Goal: Task Accomplishment & Management: Complete application form

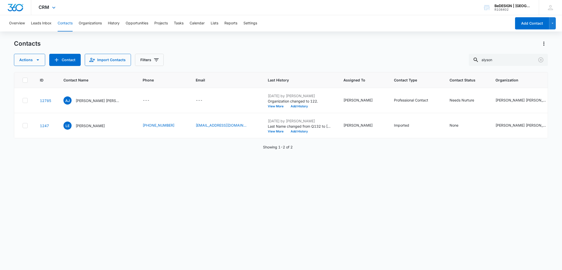
click at [22, 2] on div at bounding box center [15, 7] width 31 height 15
click at [137, 24] on button "Opportunities" at bounding box center [137, 23] width 23 height 16
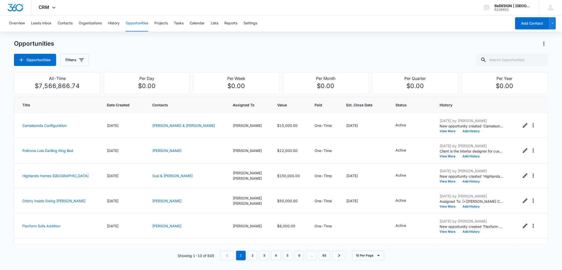
scroll to position [120, 0]
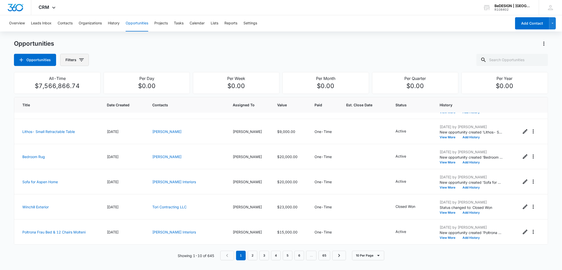
click at [64, 59] on button "Filters" at bounding box center [74, 60] width 29 height 12
click at [123, 89] on button "Show Assigned To filters" at bounding box center [120, 92] width 8 height 8
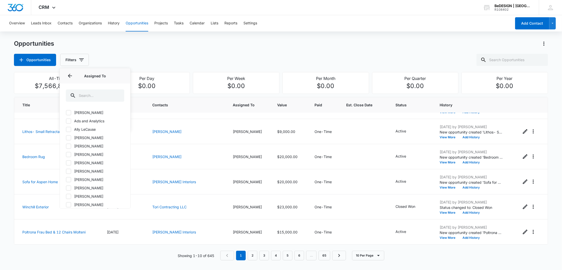
click at [70, 203] on icon at bounding box center [68, 204] width 5 height 5
click at [66, 205] on input "[PERSON_NAME]" at bounding box center [66, 205] width 0 height 0
checkbox input "true"
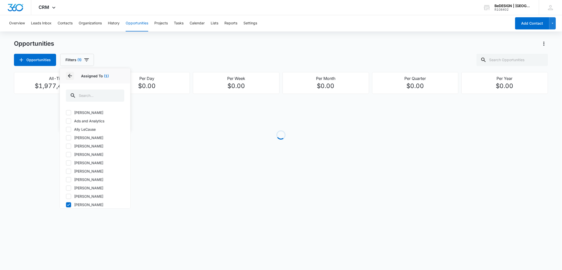
click at [71, 75] on icon "Back" at bounding box center [70, 76] width 6 height 6
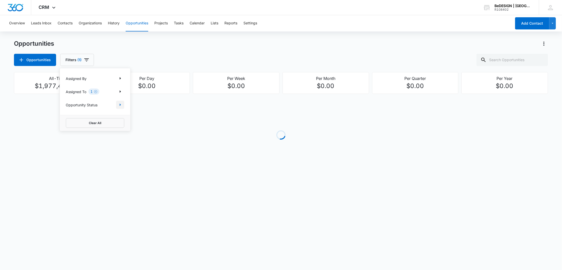
click at [118, 106] on icon "Show Opportunity Status filters" at bounding box center [120, 105] width 6 height 6
click at [67, 112] on icon at bounding box center [68, 112] width 5 height 5
click at [66, 112] on input "Active" at bounding box center [66, 112] width 0 height 0
checkbox input "true"
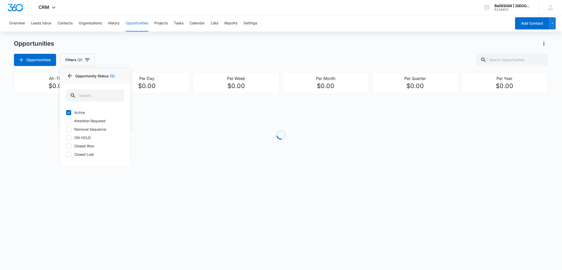
click at [72, 128] on label "Removal Sequence" at bounding box center [95, 129] width 58 height 5
click at [66, 129] on input "Removal Sequence" at bounding box center [66, 129] width 0 height 0
checkbox input "true"
click at [72, 110] on label "Active" at bounding box center [95, 112] width 58 height 5
click at [66, 112] on input "Active" at bounding box center [66, 112] width 0 height 0
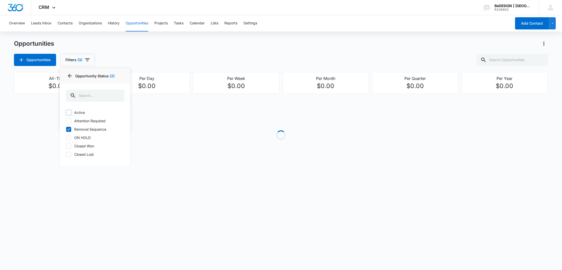
checkbox input "false"
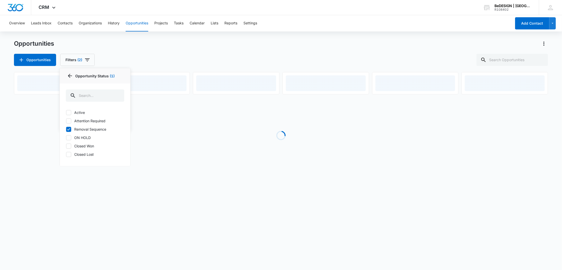
click at [64, 125] on div "Active Attention Required Removal Sequence ON HOLD Closed Won Closed Lost" at bounding box center [95, 136] width 71 height 59
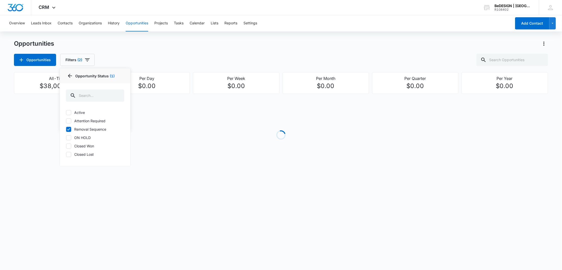
click at [68, 123] on icon at bounding box center [68, 120] width 5 height 5
click at [66, 121] on input "Attention Required" at bounding box center [66, 121] width 0 height 0
checkbox input "true"
click at [67, 110] on div at bounding box center [68, 112] width 5 height 5
click at [66, 112] on input "Active" at bounding box center [66, 112] width 0 height 0
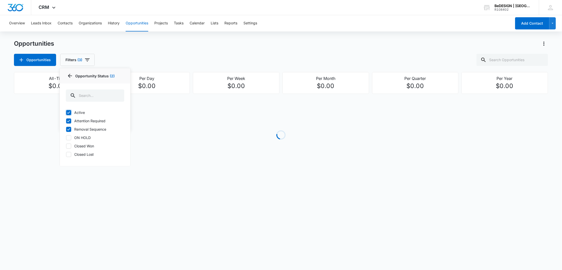
checkbox input "true"
click at [67, 142] on div "Active Attention Required Removal Sequence ON HOLD Closed Won Closed Lost" at bounding box center [95, 136] width 71 height 59
click at [70, 136] on icon at bounding box center [68, 137] width 5 height 5
click at [66, 138] on input "ON HOLD" at bounding box center [66, 138] width 0 height 0
checkbox input "true"
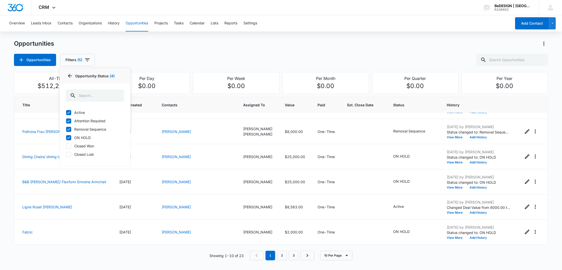
click at [238, 48] on div "Opportunities Opportunities Filters (5) Assigned By Assigned To 1 Opportunity S…" at bounding box center [281, 53] width 534 height 26
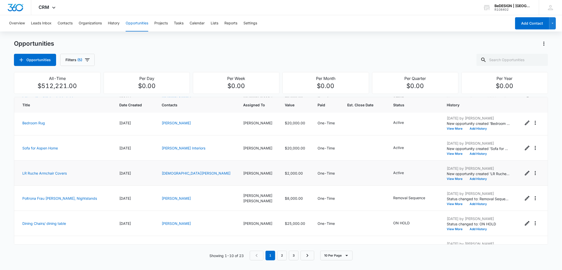
scroll to position [0, 0]
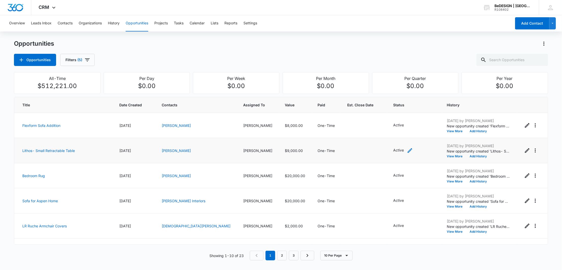
click at [408, 151] on icon "- - Select to Edit Field" at bounding box center [410, 150] width 5 height 5
click at [384, 117] on icon "Remove Active" at bounding box center [384, 118] width 4 height 4
click at [384, 117] on div "Status" at bounding box center [376, 117] width 22 height 11
click at [374, 176] on p "Removal Sequence" at bounding box center [379, 177] width 19 height 11
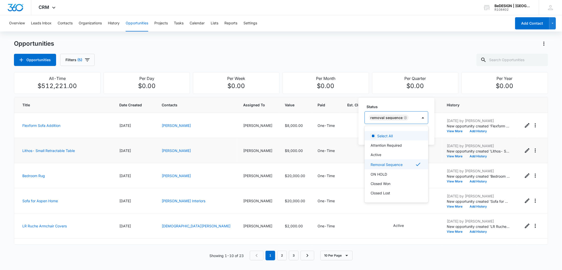
click at [399, 106] on label "Status" at bounding box center [398, 106] width 64 height 5
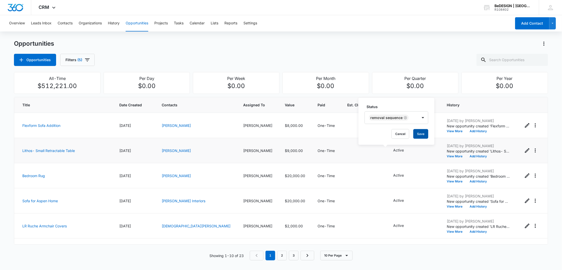
click at [414, 132] on button "Save" at bounding box center [420, 134] width 15 height 10
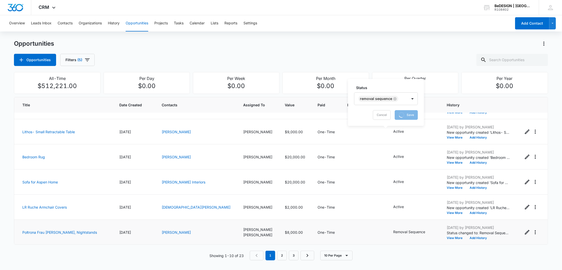
scroll to position [28, 0]
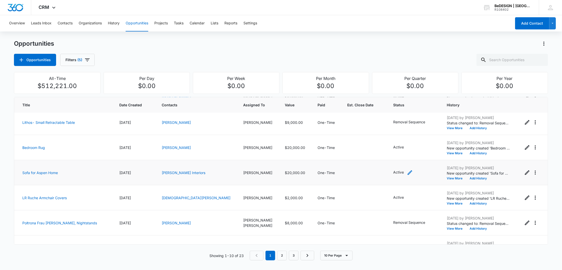
click at [407, 170] on icon "- - Select to Edit Field" at bounding box center [410, 173] width 6 height 6
click at [395, 139] on div at bounding box center [385, 136] width 53 height 12
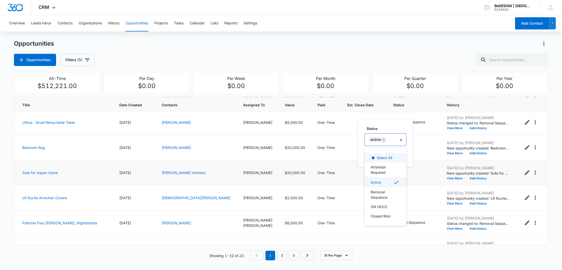
click at [395, 138] on div "Active" at bounding box center [380, 139] width 31 height 12
click at [381, 182] on p "Active" at bounding box center [375, 182] width 11 height 5
click at [378, 186] on p "ON HOLD" at bounding box center [378, 186] width 16 height 5
click at [387, 131] on div "Status option ON HOLD, selected. 7 results available. Use Up and Down to choose…" at bounding box center [386, 136] width 45 height 20
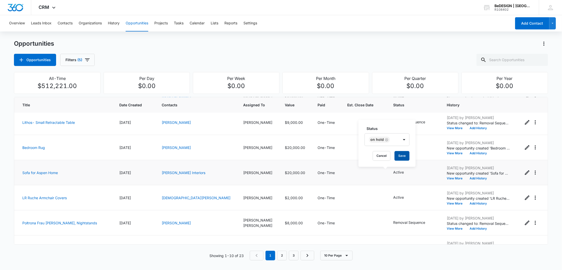
click at [406, 154] on button "Save" at bounding box center [401, 156] width 15 height 10
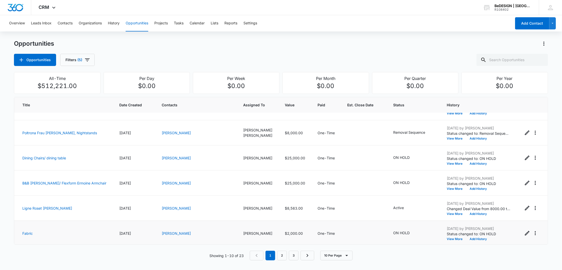
scroll to position [120, 0]
click at [282, 253] on link "2" at bounding box center [282, 256] width 10 height 10
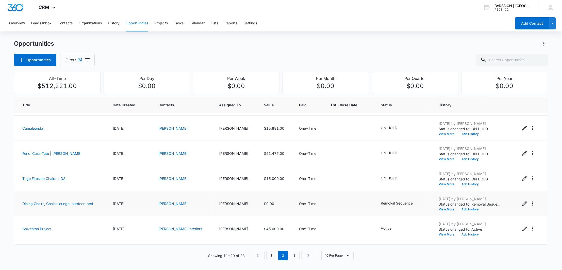
scroll to position [56, 0]
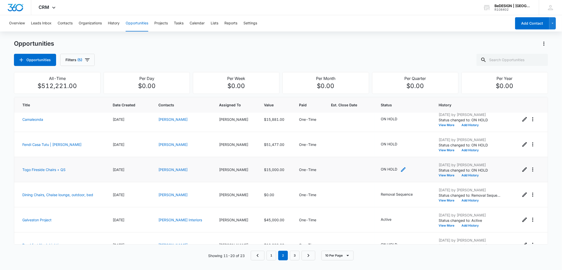
click at [400, 168] on icon "- - Select to Edit Field" at bounding box center [403, 169] width 6 height 6
click at [381, 136] on div at bounding box center [385, 133] width 53 height 12
click at [390, 137] on div "ON HOLD" at bounding box center [380, 136] width 34 height 12
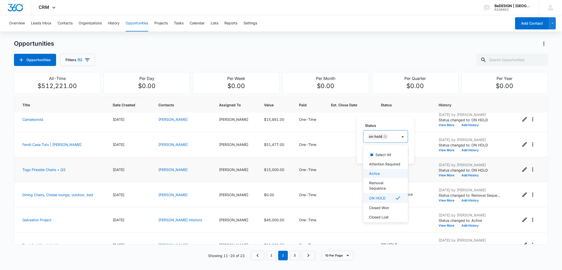
click at [388, 176] on div "Active" at bounding box center [385, 173] width 32 height 5
click at [405, 136] on div "ON HOLD" at bounding box center [396, 136] width 21 height 6
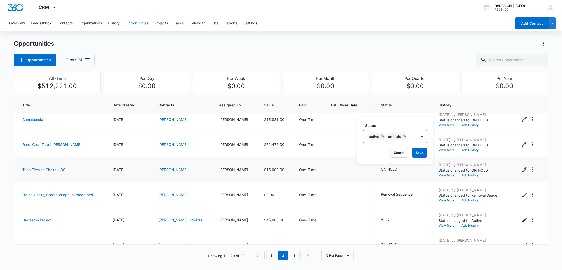
click at [402, 136] on icon "Remove ON HOLD" at bounding box center [404, 137] width 4 height 4
click at [396, 153] on button "Save" at bounding box center [397, 153] width 15 height 10
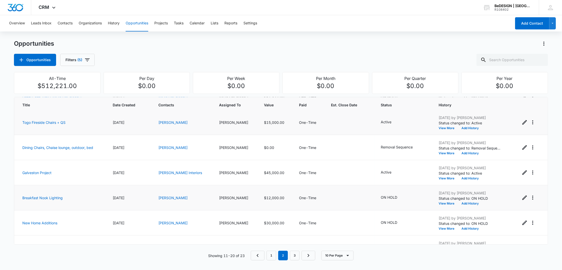
scroll to position [120, 0]
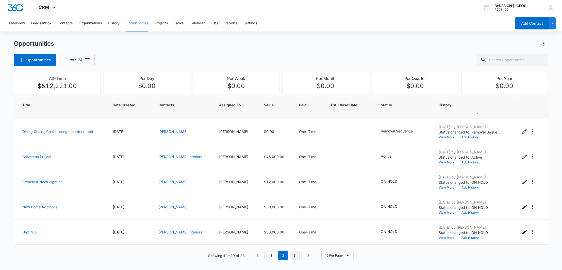
click at [293, 256] on link "3" at bounding box center [295, 256] width 10 height 10
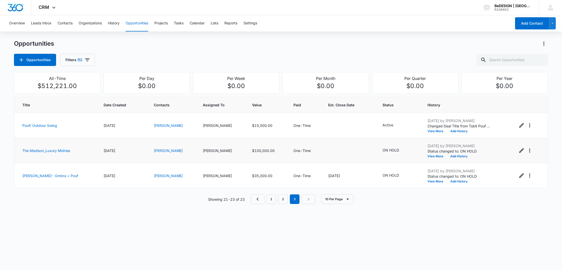
scroll to position [0, 0]
click at [39, 56] on button "Opportunities" at bounding box center [35, 60] width 42 height 12
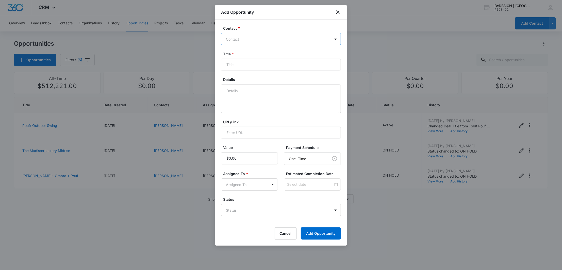
click at [271, 35] on div "Contact" at bounding box center [275, 38] width 109 height 11
click at [294, 38] on div at bounding box center [278, 39] width 104 height 6
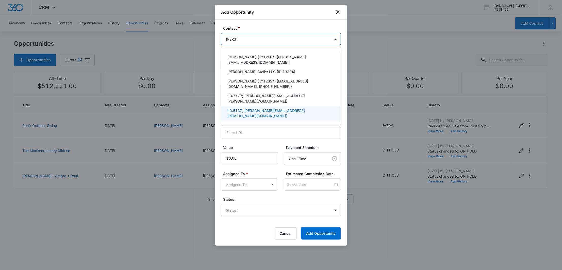
scroll to position [3, 0]
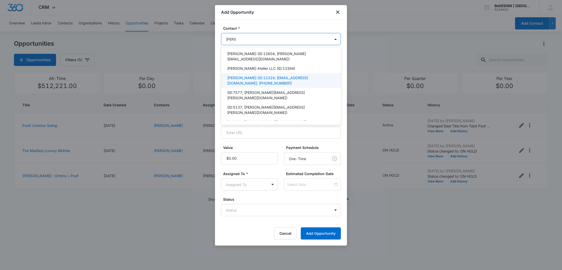
type input "[PERSON_NAME]"
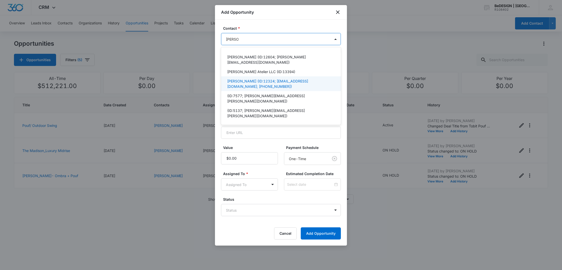
click at [252, 78] on p "[PERSON_NAME] (ID:12324; [EMAIL_ADDRESS][DOMAIN_NAME]; [PHONE_NUMBER])" at bounding box center [280, 83] width 107 height 11
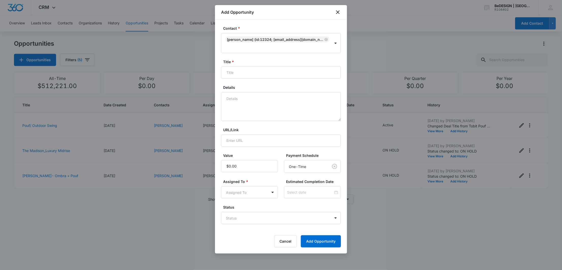
click at [298, 21] on div "Contact * [PERSON_NAME] (ID:12324; [EMAIL_ADDRESS][DOMAIN_NAME]; [PHONE_NUMBER]…" at bounding box center [281, 137] width 132 height 234
click at [268, 77] on input "Title *" at bounding box center [281, 72] width 120 height 12
type input "Dining Room Chairs"
click at [245, 170] on input "Value" at bounding box center [249, 166] width 57 height 12
paste input "$1.00"
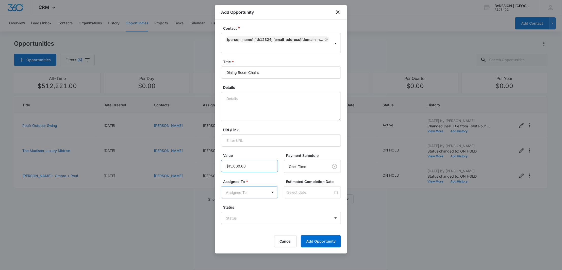
type input "$15,000.00"
click at [247, 194] on body "CRM Apps Reputation Websites Forms CRM Email Social Payments POS Content Ads In…" at bounding box center [281, 135] width 562 height 270
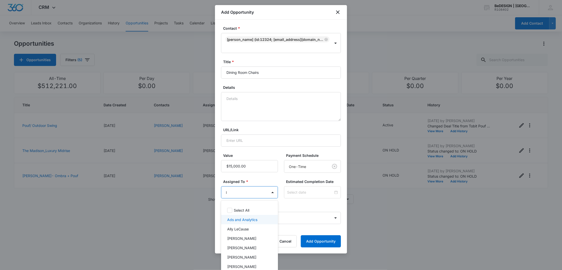
type input "ly"
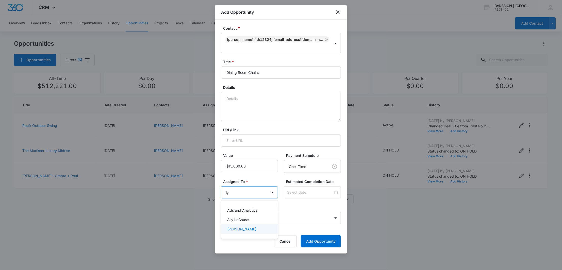
click at [242, 232] on div "[PERSON_NAME]" at bounding box center [249, 228] width 57 height 9
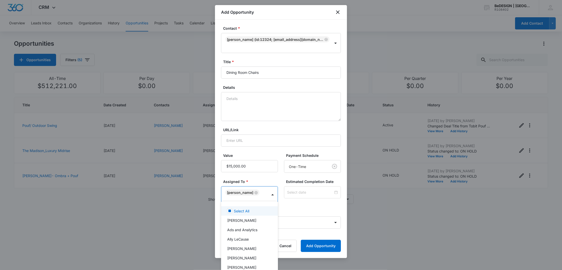
click at [299, 203] on div at bounding box center [281, 135] width 562 height 270
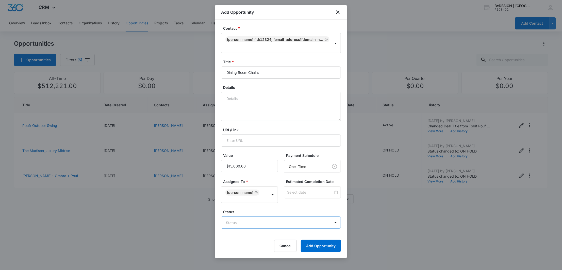
click at [277, 219] on body "CRM Apps Reputation Websites Forms CRM Email Social Payments POS Content Ads In…" at bounding box center [281, 135] width 562 height 270
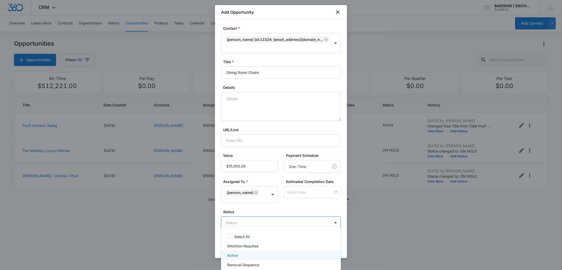
click at [257, 254] on div "Active" at bounding box center [280, 255] width 107 height 5
click at [258, 210] on div at bounding box center [281, 135] width 562 height 270
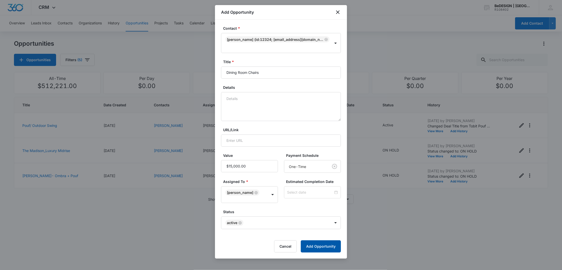
click at [315, 240] on button "Add Opportunity" at bounding box center [321, 246] width 40 height 12
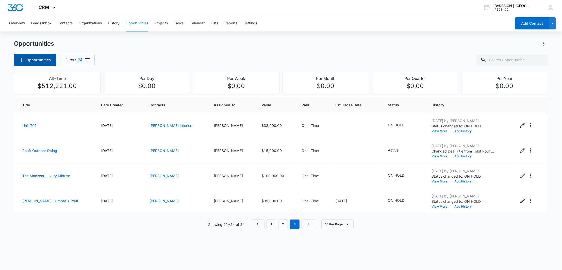
click at [28, 63] on button "Opportunities" at bounding box center [35, 60] width 42 height 12
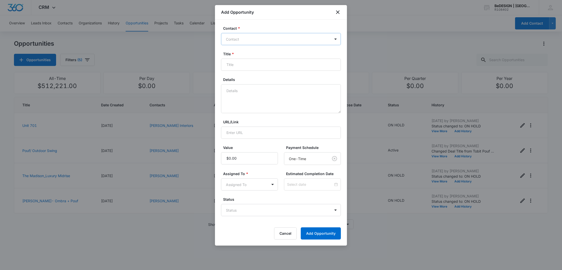
click at [248, 40] on div at bounding box center [278, 39] width 104 height 6
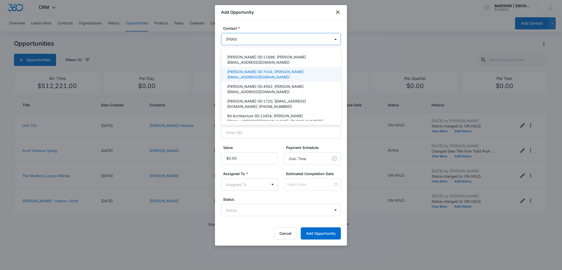
scroll to position [32, 0]
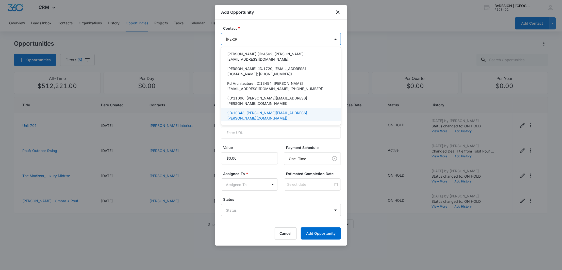
type input "[PERSON_NAME]"
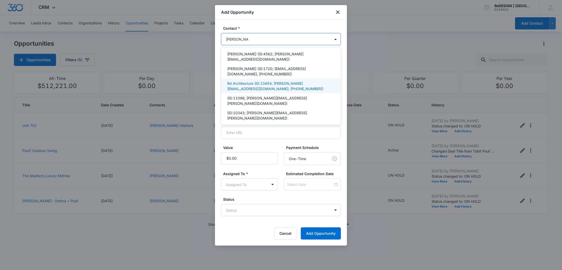
scroll to position [0, 0]
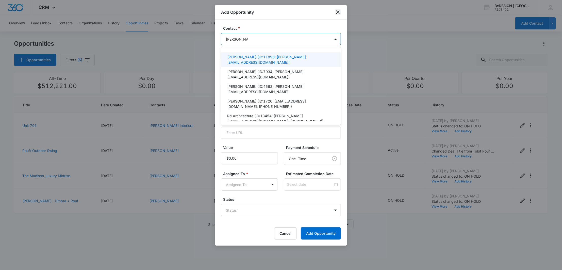
type input "[PERSON_NAME] con"
click at [336, 14] on icon "close" at bounding box center [338, 12] width 6 height 6
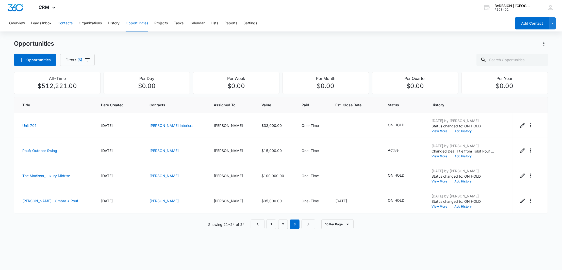
click at [62, 24] on button "Contacts" at bounding box center [65, 23] width 15 height 16
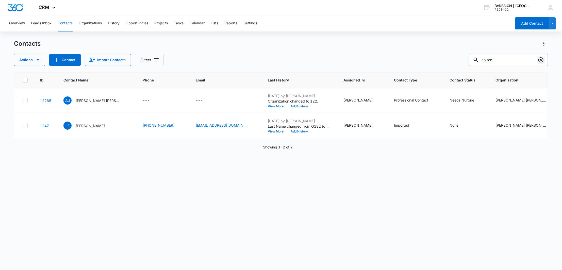
click at [540, 59] on icon "Clear" at bounding box center [540, 59] width 5 height 5
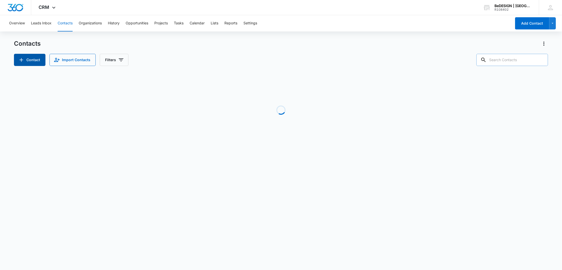
click at [30, 55] on button "Contact" at bounding box center [29, 60] width 31 height 12
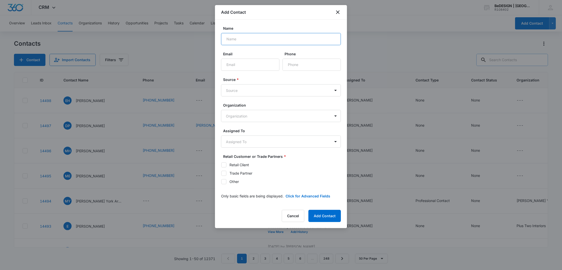
click at [248, 36] on input "Name" at bounding box center [281, 39] width 120 height 12
click at [277, 33] on input "[PERSON_NAME]" at bounding box center [281, 39] width 120 height 12
paste input "[PERSON_NAME]"
type input "[PERSON_NAME]"
click at [272, 64] on input "Email" at bounding box center [250, 65] width 58 height 12
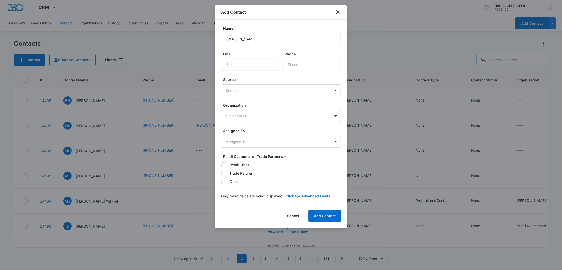
paste input "[EMAIL_ADDRESS][DOMAIN_NAME]"
type input "[EMAIL_ADDRESS][DOMAIN_NAME]"
click at [259, 92] on body "CRM Apps Reputation Websites Forms CRM Email Social Payments POS Content Ads In…" at bounding box center [281, 135] width 562 height 270
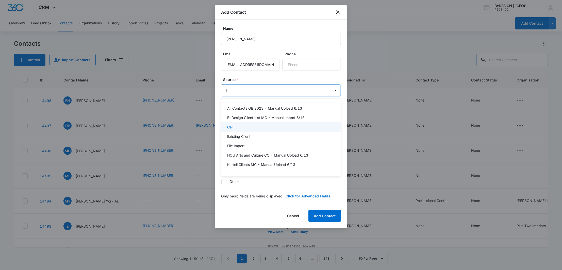
type input "le"
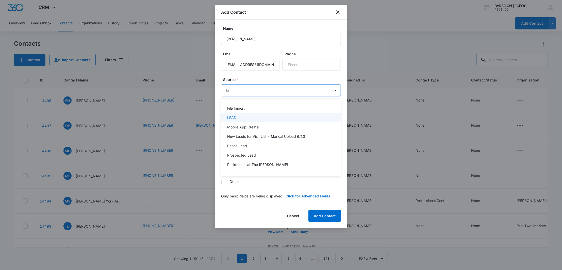
click at [237, 116] on div "LEAD" at bounding box center [280, 117] width 107 height 5
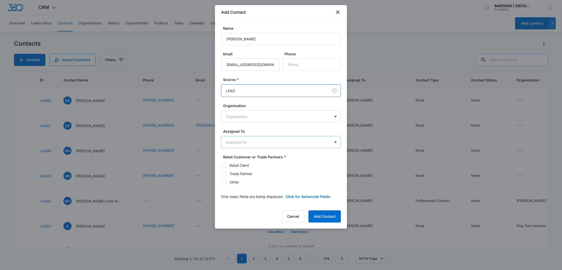
click at [245, 143] on body "CRM Apps Reputation Websites Forms CRM Email Social Payments POS Content Ads In…" at bounding box center [281, 135] width 562 height 270
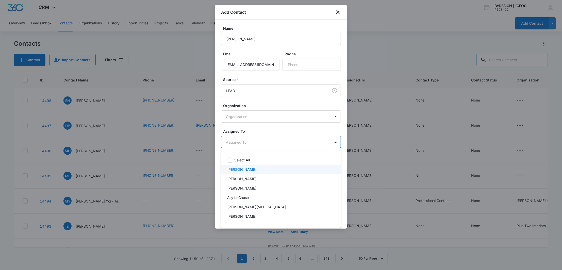
click at [237, 167] on p "[PERSON_NAME]" at bounding box center [241, 169] width 29 height 5
click at [258, 127] on div at bounding box center [281, 135] width 562 height 270
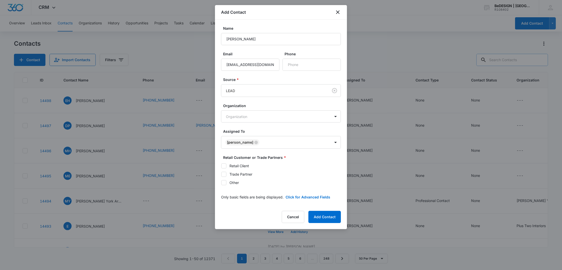
click at [228, 163] on label "Retail Client" at bounding box center [281, 165] width 120 height 5
click at [221, 166] on input "Retail Client" at bounding box center [221, 166] width 0 height 0
checkbox input "true"
click at [325, 215] on button "Add Contact" at bounding box center [324, 217] width 32 height 12
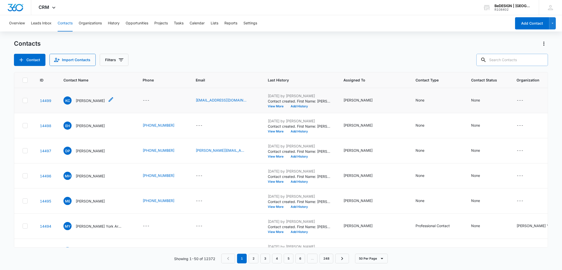
click at [103, 101] on p "[PERSON_NAME]" at bounding box center [90, 100] width 29 height 5
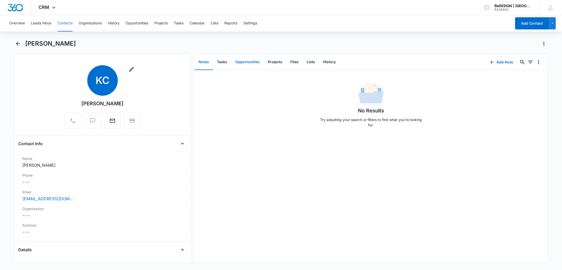
click at [246, 62] on button "Opportunities" at bounding box center [247, 62] width 32 height 16
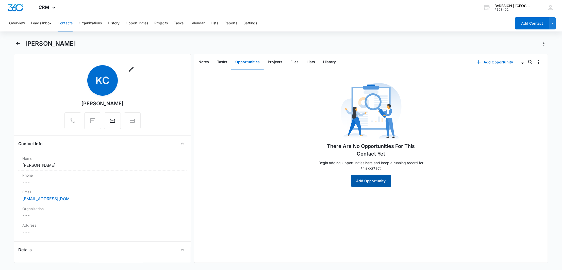
click at [379, 182] on button "Add Opportunity" at bounding box center [371, 181] width 40 height 12
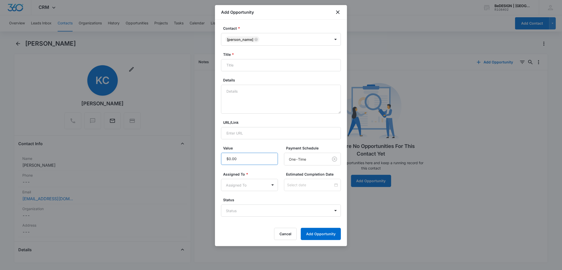
click at [257, 160] on input "Value" at bounding box center [249, 159] width 57 height 12
type input "$8,000.00"
click at [243, 67] on input "Title *" at bounding box center [281, 65] width 120 height 12
type input "Maalto Armchairs"
click at [254, 186] on body "CRM Apps Reputation Websites Forms CRM Email Social Payments POS Content Ads In…" at bounding box center [281, 135] width 562 height 270
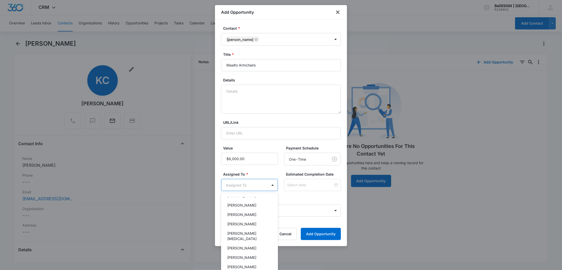
scroll to position [77, 0]
click at [236, 219] on p "[PERSON_NAME]" at bounding box center [241, 219] width 29 height 5
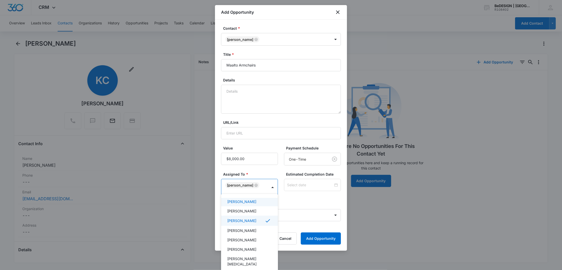
click at [310, 173] on div at bounding box center [281, 135] width 562 height 270
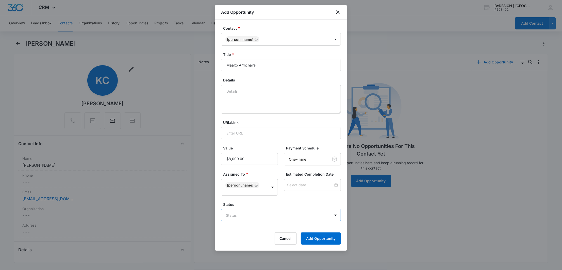
click at [231, 207] on body "CRM Apps Reputation Websites Forms CRM Email Social Payments POS Content Ads In…" at bounding box center [281, 135] width 562 height 270
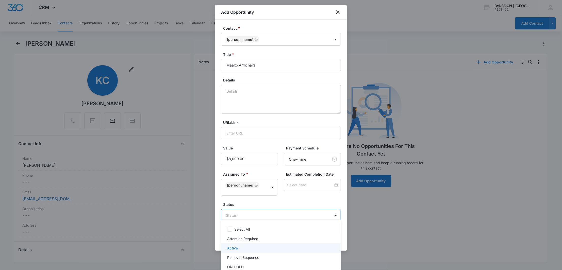
click at [238, 246] on div "Active" at bounding box center [280, 247] width 107 height 5
click at [257, 154] on div at bounding box center [281, 135] width 562 height 270
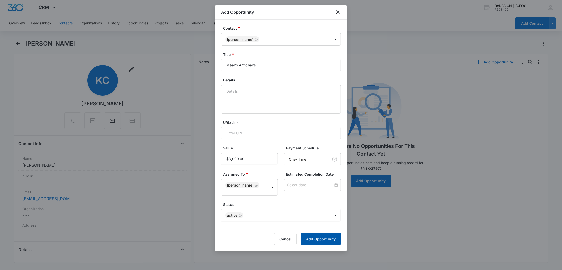
click at [321, 240] on button "Add Opportunity" at bounding box center [321, 239] width 40 height 12
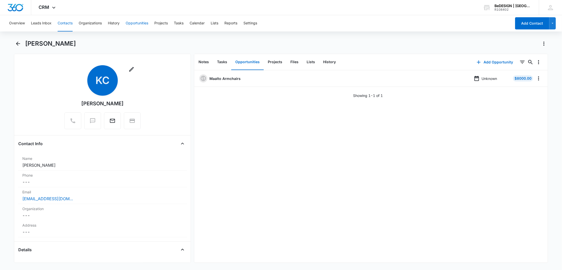
click at [145, 18] on button "Opportunities" at bounding box center [137, 23] width 23 height 16
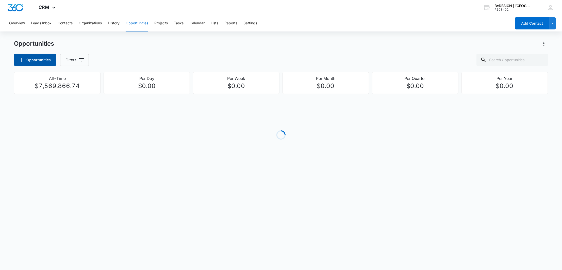
click at [49, 55] on button "Opportunities" at bounding box center [35, 60] width 42 height 12
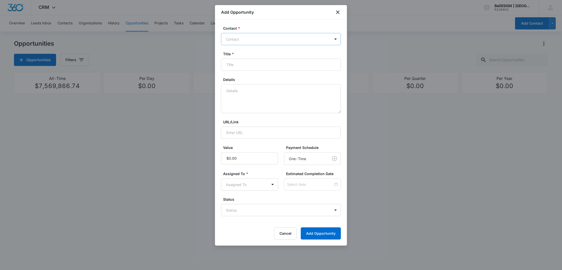
click at [301, 44] on div "Contact" at bounding box center [275, 38] width 109 height 11
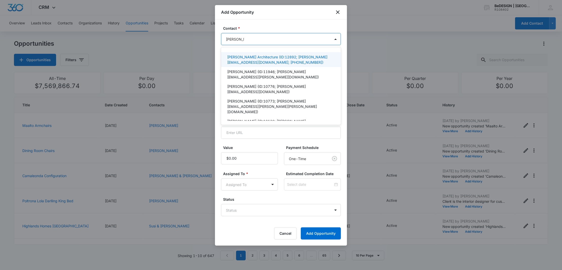
type input "[PERSON_NAME]"
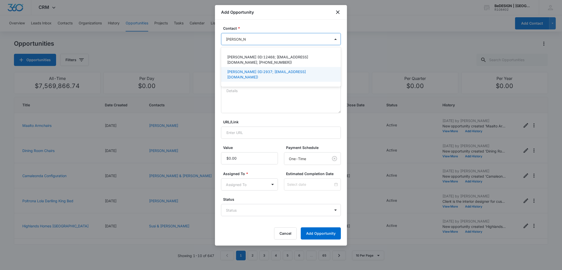
click at [252, 70] on p "[PERSON_NAME] (ID:2937; [EMAIL_ADDRESS][DOMAIN_NAME])" at bounding box center [280, 74] width 107 height 11
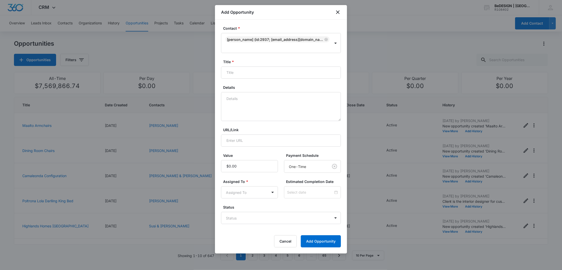
click at [295, 27] on label "Contact *" at bounding box center [283, 28] width 120 height 5
click at [244, 66] on input "Title *" at bounding box center [281, 72] width 120 height 12
type input "QS Items"
click at [237, 160] on input "Value" at bounding box center [249, 166] width 57 height 12
drag, startPoint x: 292, startPoint y: 144, endPoint x: 287, endPoint y: 147, distance: 5.9
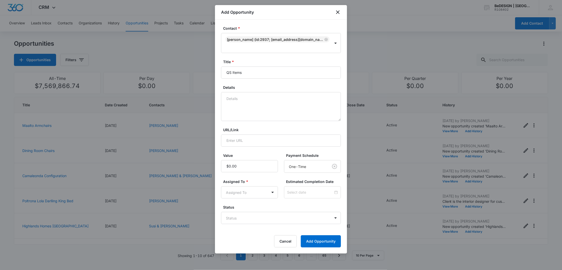
click at [292, 144] on form "Contact * [PERSON_NAME] (ID:2937; [EMAIL_ADDRESS][DOMAIN_NAME]) Title * QS Item…" at bounding box center [281, 137] width 120 height 222
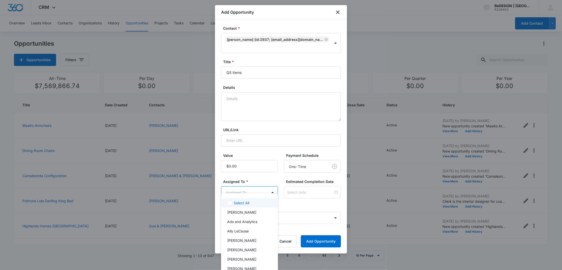
click at [252, 189] on body "CRM Apps Reputation Websites Forms CRM Email Social Payments POS Content Ads In…" at bounding box center [281, 135] width 562 height 270
type input "ly"
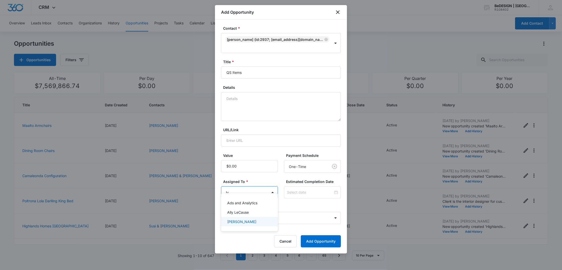
click at [247, 221] on p "[PERSON_NAME]" at bounding box center [241, 221] width 29 height 5
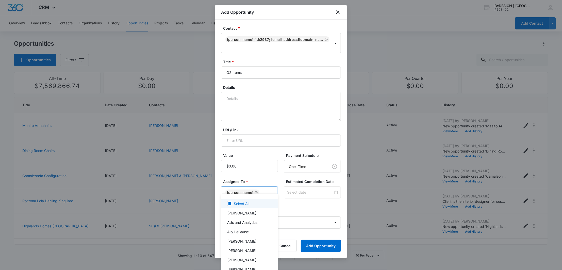
click at [299, 194] on div at bounding box center [281, 135] width 562 height 270
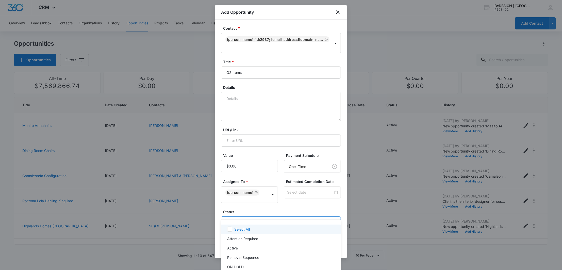
click at [311, 211] on body "CRM Apps Reputation Websites Forms CRM Email Social Payments POS Content Ads In…" at bounding box center [281, 135] width 562 height 270
click at [273, 246] on div "Active" at bounding box center [280, 247] width 107 height 5
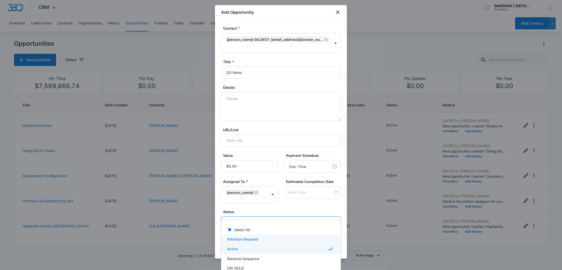
click at [260, 235] on div "Attention Required" at bounding box center [281, 238] width 120 height 9
click at [241, 255] on div "Removal Sequence" at bounding box center [281, 259] width 120 height 9
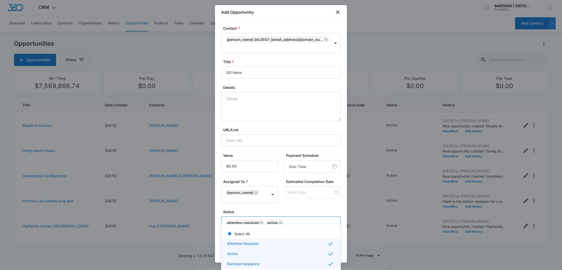
click at [250, 259] on div "Removal Sequence" at bounding box center [281, 264] width 120 height 10
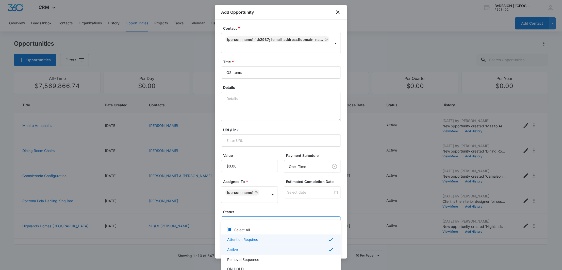
click at [250, 249] on div "Active" at bounding box center [280, 250] width 107 height 6
click at [298, 198] on div at bounding box center [281, 135] width 562 height 270
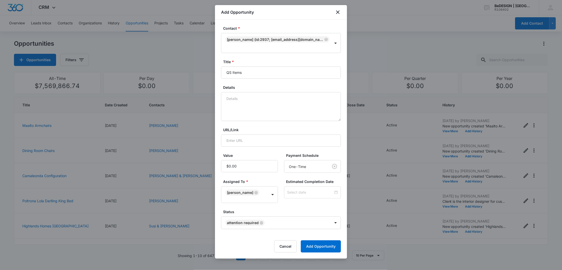
click at [328, 228] on form "Contact * [PERSON_NAME] (ID:2937; [EMAIL_ADDRESS][DOMAIN_NAME]) Title * QS Item…" at bounding box center [281, 139] width 120 height 227
click at [326, 240] on button "Add Opportunity" at bounding box center [321, 246] width 40 height 12
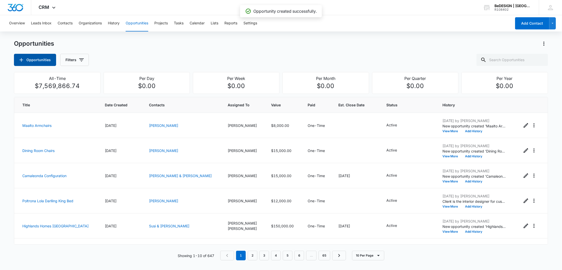
click at [38, 61] on button "Opportunities" at bounding box center [35, 60] width 42 height 12
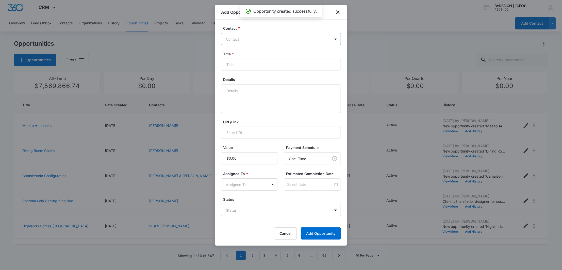
click at [257, 42] on div "Contact" at bounding box center [275, 38] width 109 height 11
type input "ahm"
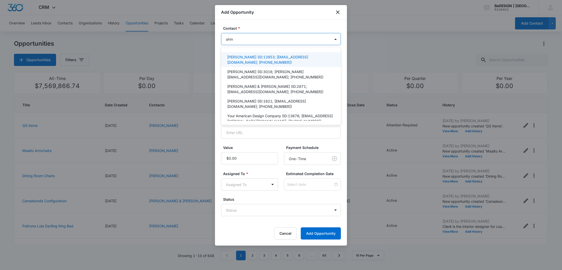
click at [257, 57] on p "[PERSON_NAME] (ID:13953; [EMAIL_ADDRESS][DOMAIN_NAME]; [PHONE_NUMBER])" at bounding box center [280, 59] width 107 height 11
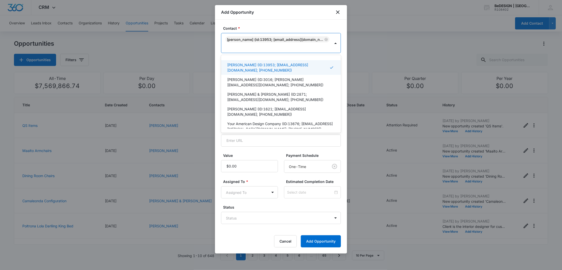
click at [275, 28] on label "Contact *" at bounding box center [283, 28] width 120 height 5
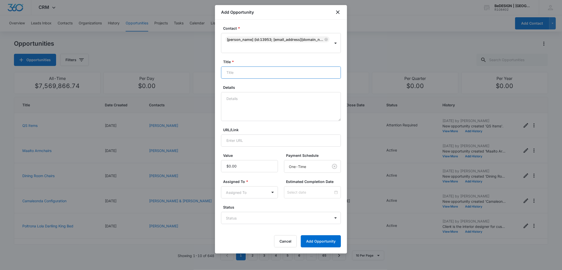
click at [253, 68] on input "Title *" at bounding box center [281, 72] width 120 height 12
type input "Wallpaper"
click at [234, 161] on div "Value" at bounding box center [249, 163] width 57 height 20
type input "$4,500.00"
click at [264, 193] on body "CRM Apps Reputation Websites Forms CRM Email Social Payments POS Content Ads In…" at bounding box center [281, 135] width 562 height 270
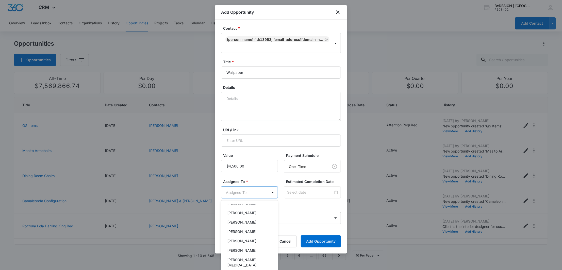
scroll to position [84, 0]
click at [244, 220] on p "[PERSON_NAME]" at bounding box center [241, 219] width 29 height 5
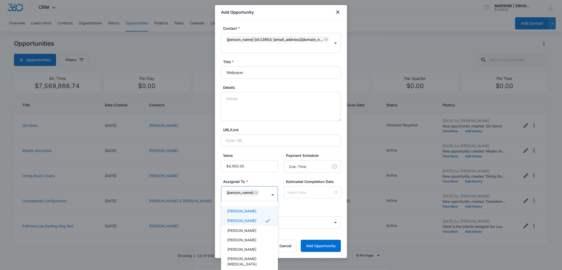
click at [265, 189] on div at bounding box center [281, 135] width 562 height 270
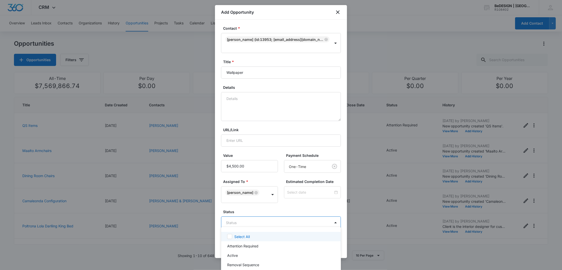
click at [269, 215] on body "CRM Apps Reputation Websites Forms CRM Email Social Payments POS Content Ads In…" at bounding box center [281, 135] width 562 height 270
click at [248, 255] on div "Active" at bounding box center [280, 255] width 107 height 5
click at [278, 184] on div at bounding box center [281, 135] width 562 height 270
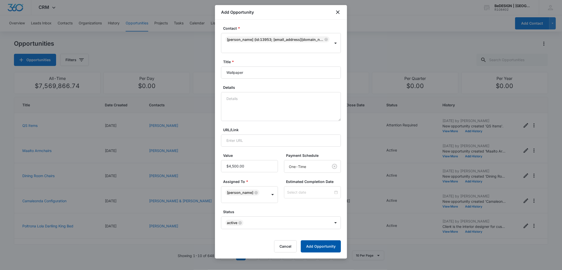
click at [318, 245] on button "Add Opportunity" at bounding box center [321, 246] width 40 height 12
